Goal: Obtain resource: Obtain resource

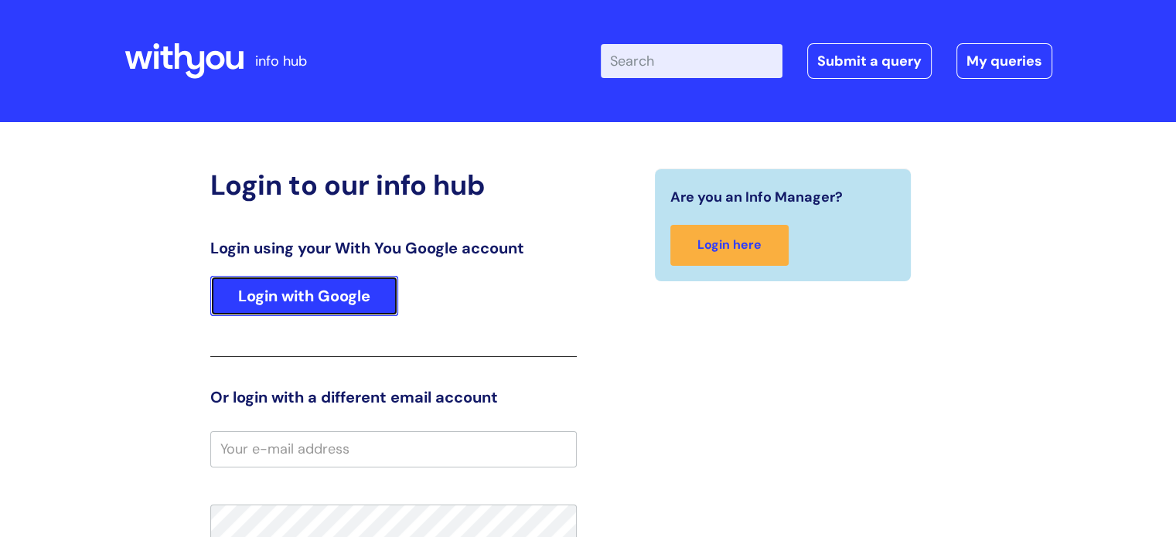
click at [358, 299] on link "Login with Google" at bounding box center [304, 296] width 188 height 40
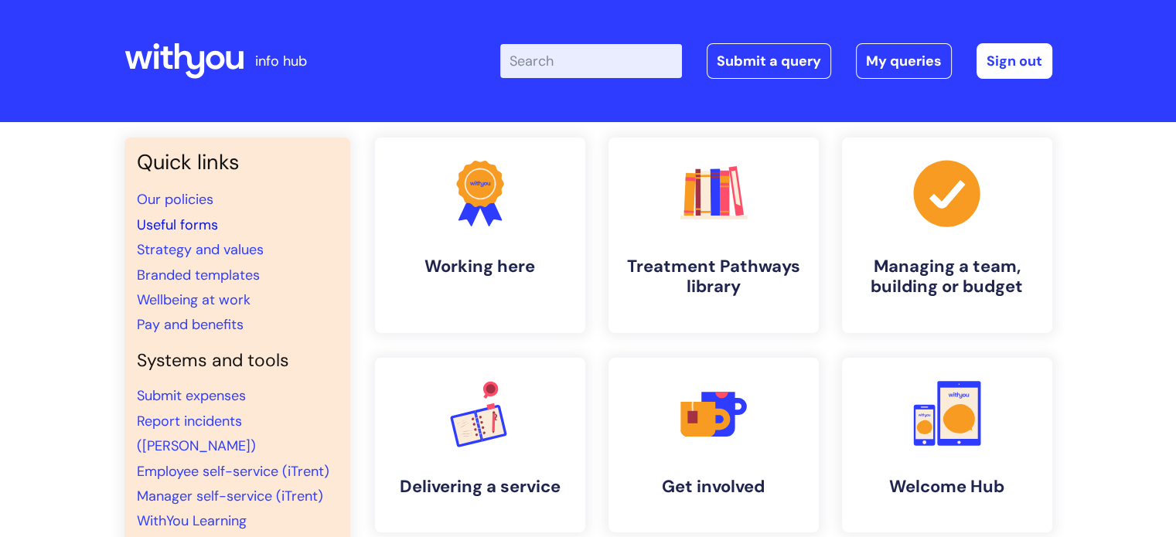
click at [196, 231] on link "Useful forms" at bounding box center [177, 225] width 81 height 19
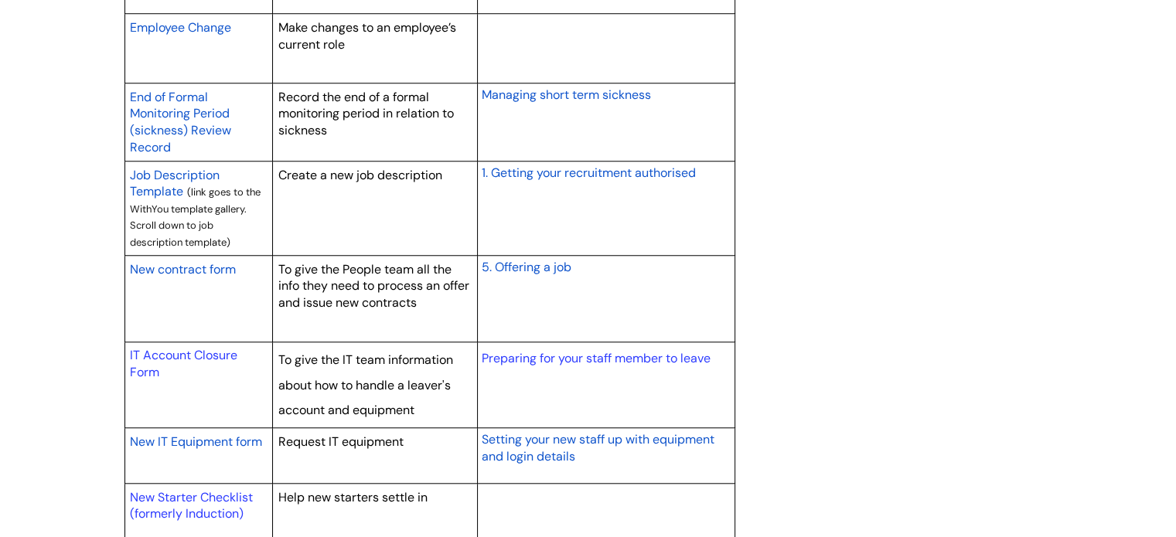
scroll to position [1314, 0]
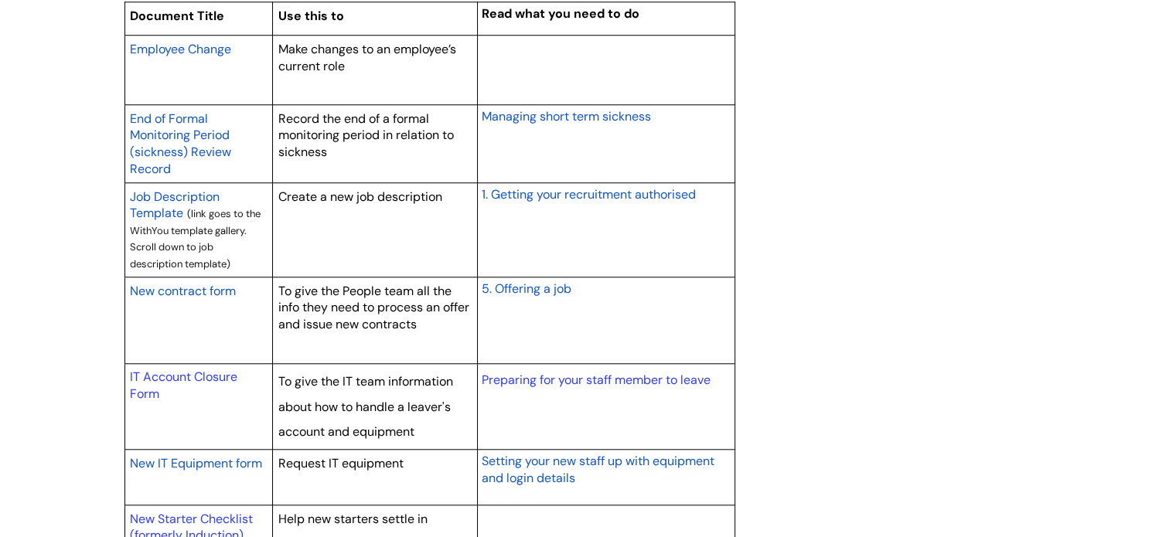
click at [190, 39] on link "Employee Change" at bounding box center [180, 48] width 101 height 19
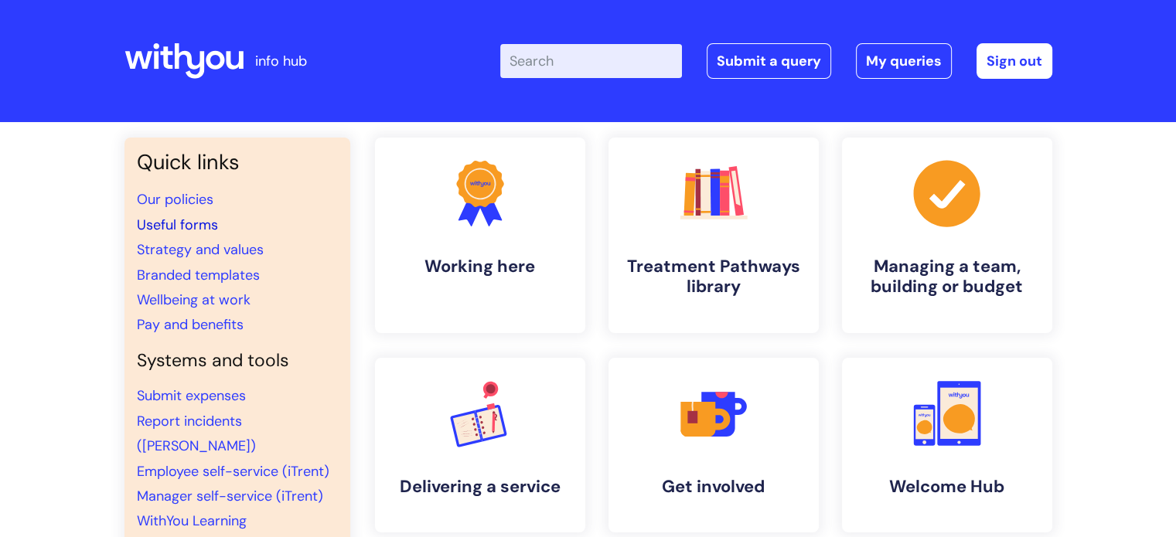
click at [185, 226] on link "Useful forms" at bounding box center [177, 225] width 81 height 19
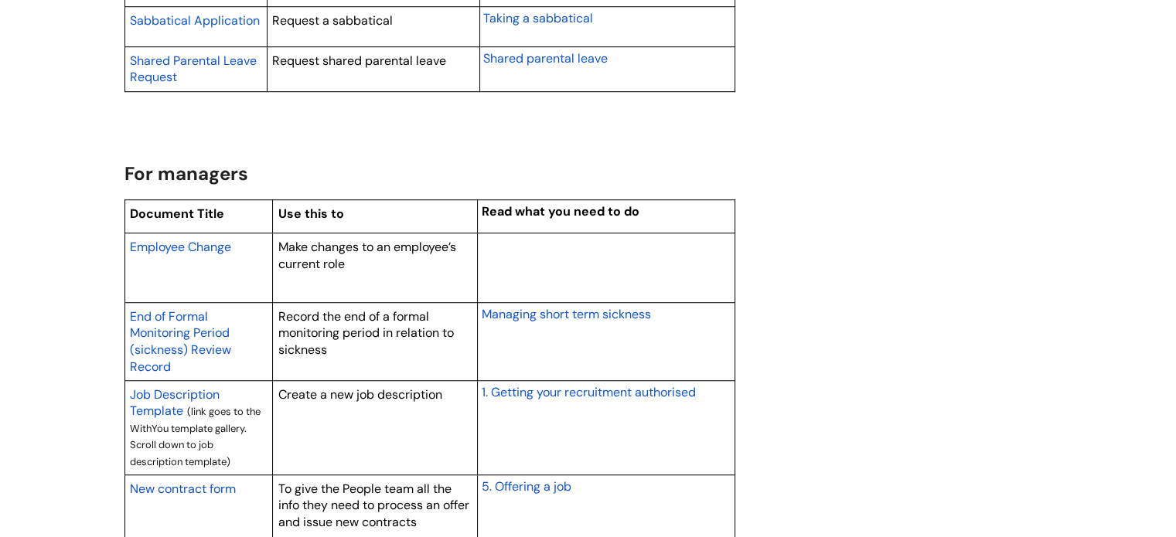
scroll to position [1082, 0]
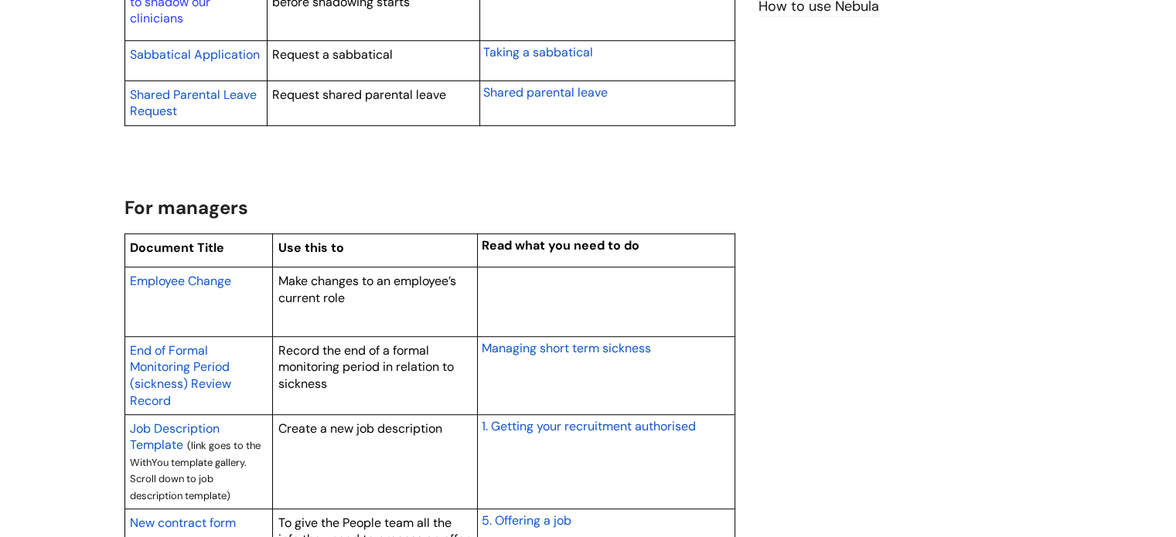
click at [210, 275] on span "Employee Change" at bounding box center [180, 281] width 101 height 16
